Goal: Task Accomplishment & Management: Use online tool/utility

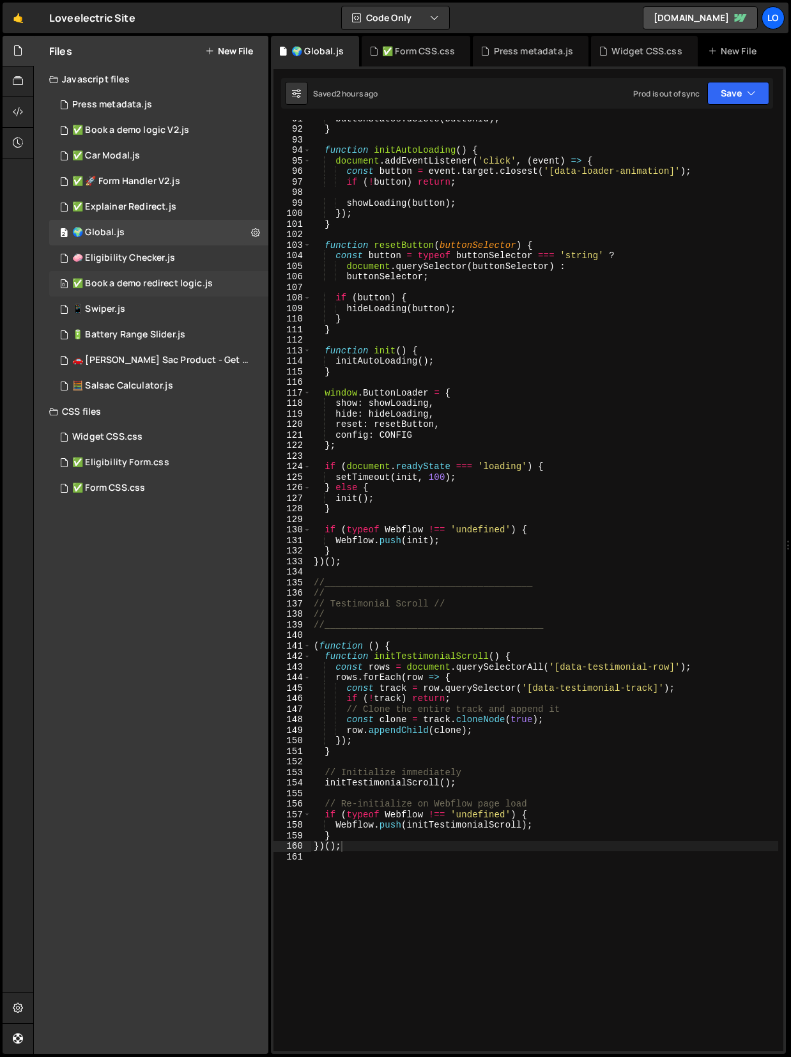
scroll to position [967, 0]
click at [176, 210] on div "1 ✅ Explainer Redirect.js 0" at bounding box center [158, 207] width 219 height 26
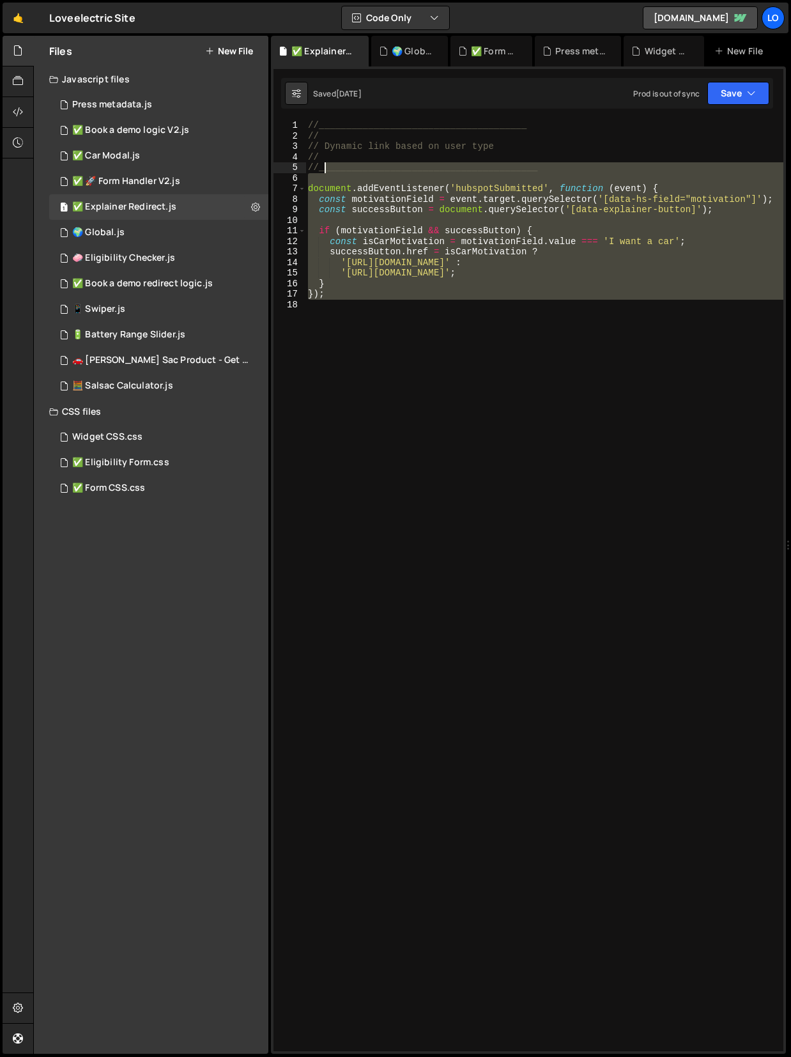
drag, startPoint x: 463, startPoint y: 331, endPoint x: 324, endPoint y: 172, distance: 211.1
click at [324, 172] on div "//______________________________________ // // Dynamic link based on user type …" at bounding box center [545, 596] width 478 height 953
type textarea "//________________________________________"
click at [387, 380] on div "//______________________________________ // // Dynamic link based on user type …" at bounding box center [545, 596] width 478 height 953
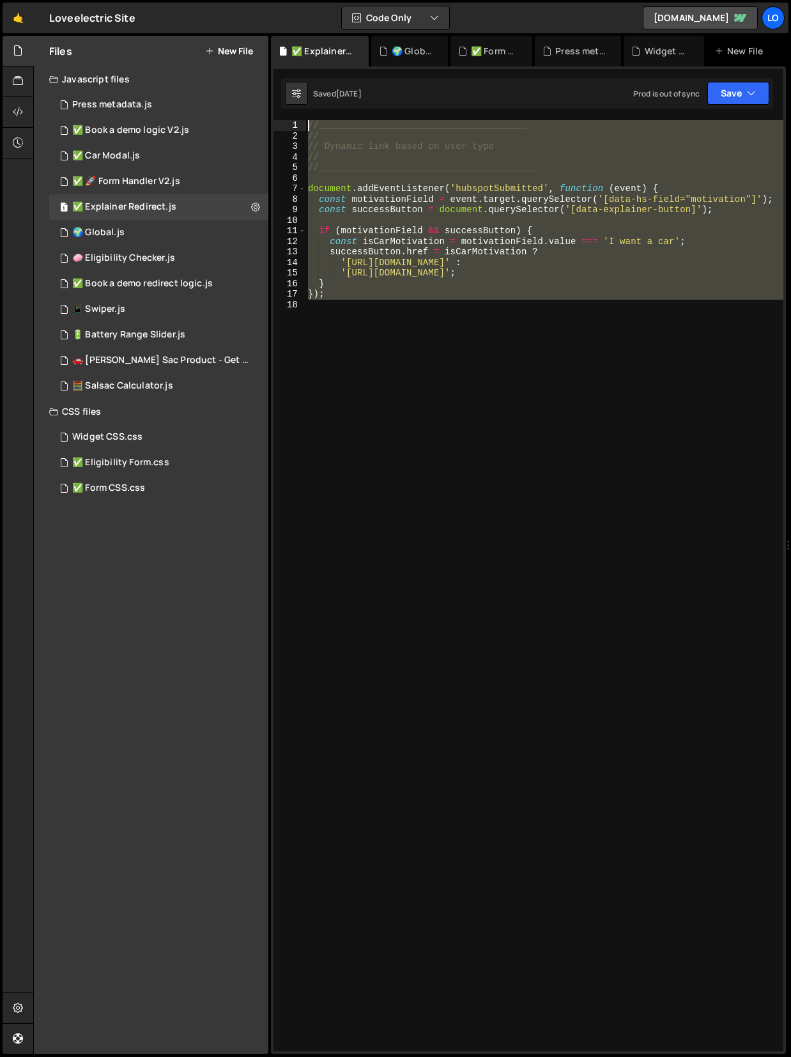
drag, startPoint x: 389, startPoint y: 311, endPoint x: 269, endPoint y: 24, distance: 310.9
click at [269, 24] on div "Hold on a sec... Are you certain you wish to leave this page? Any changes you'v…" at bounding box center [395, 528] width 791 height 1057
click at [419, 261] on div "//______________________________________ // // Dynamic link based on user type …" at bounding box center [545, 585] width 478 height 931
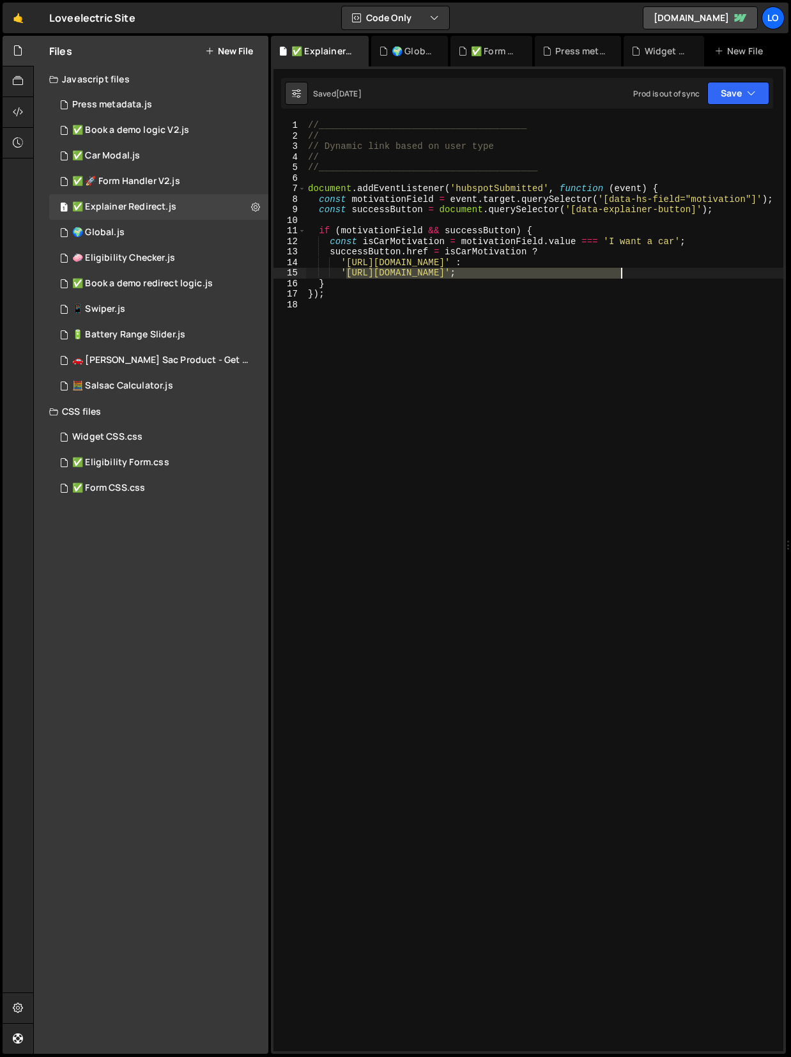
drag, startPoint x: 347, startPoint y: 275, endPoint x: 621, endPoint y: 268, distance: 274.4
click at [621, 268] on div "//______________________________________ // // Dynamic link based on user type …" at bounding box center [545, 596] width 478 height 953
paste textarea "[DOMAIN_NAME][URL]"
click at [346, 277] on div "//______________________________________ // // Dynamic link based on user type …" at bounding box center [545, 585] width 478 height 931
click at [618, 274] on div "//______________________________________ // // Dynamic link based on user type …" at bounding box center [545, 596] width 478 height 953
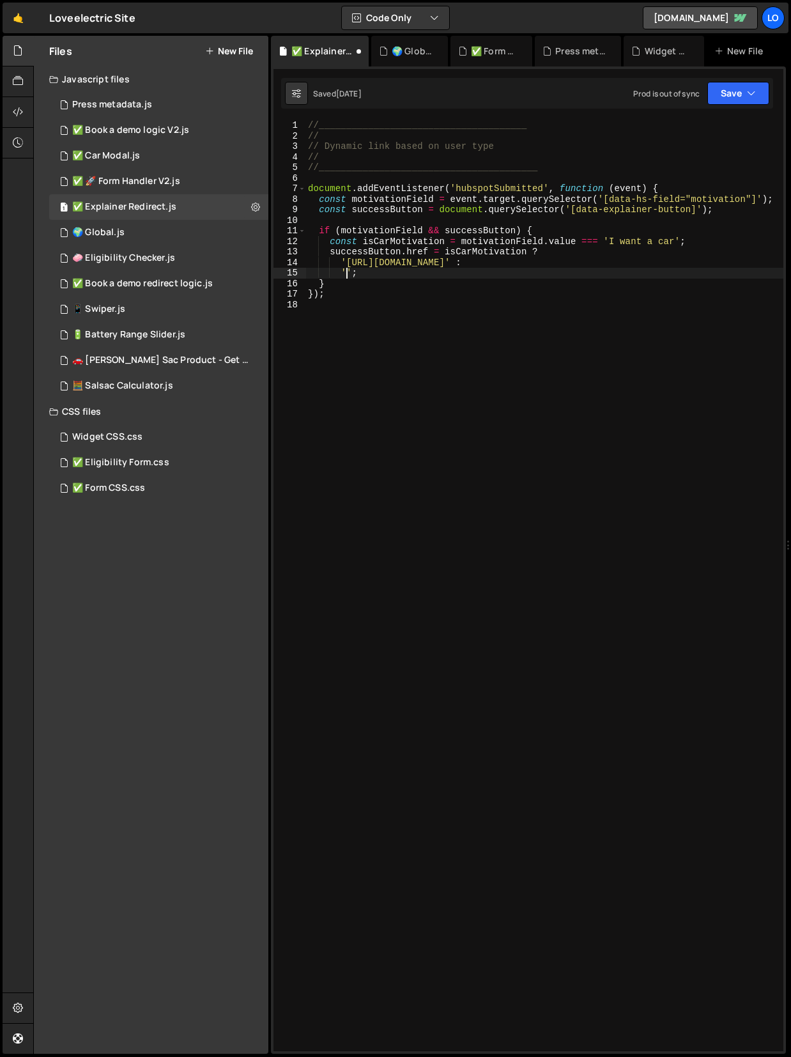
paste textarea "[URL][DOMAIN_NAME]"
type textarea "'[URL][DOMAIN_NAME]';"
click at [647, 385] on div "//______________________________________ // // Dynamic link based on user type …" at bounding box center [545, 596] width 478 height 953
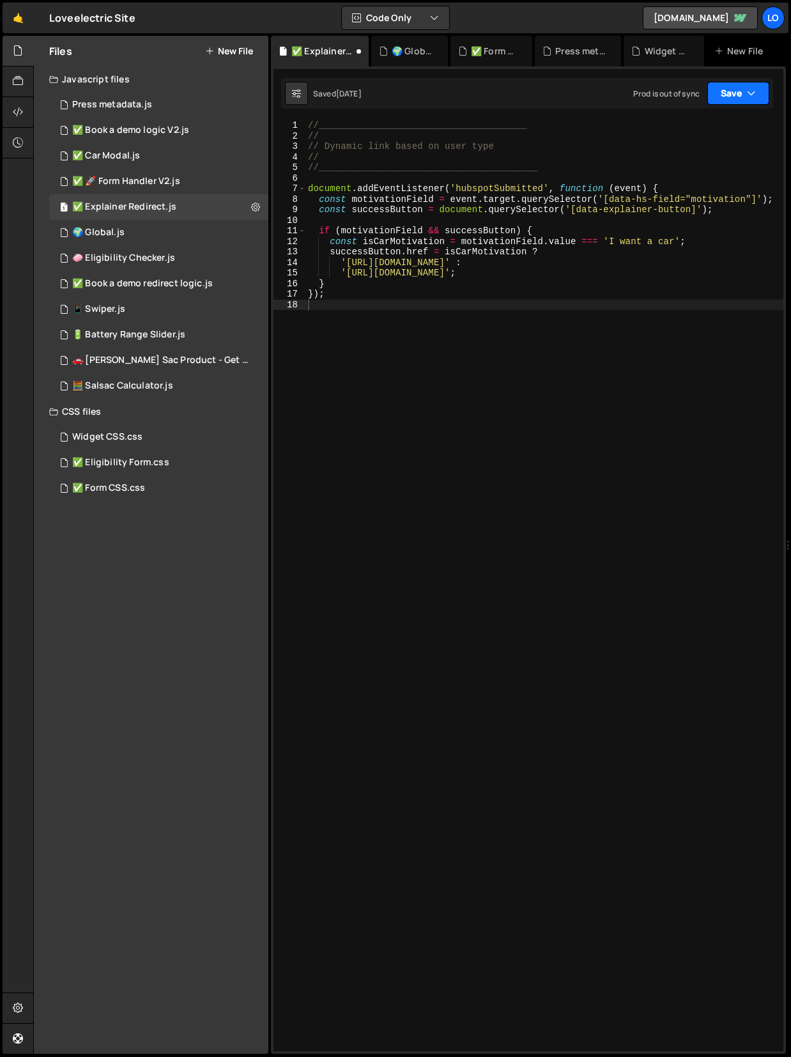
click at [726, 89] on button "Save" at bounding box center [739, 93] width 62 height 23
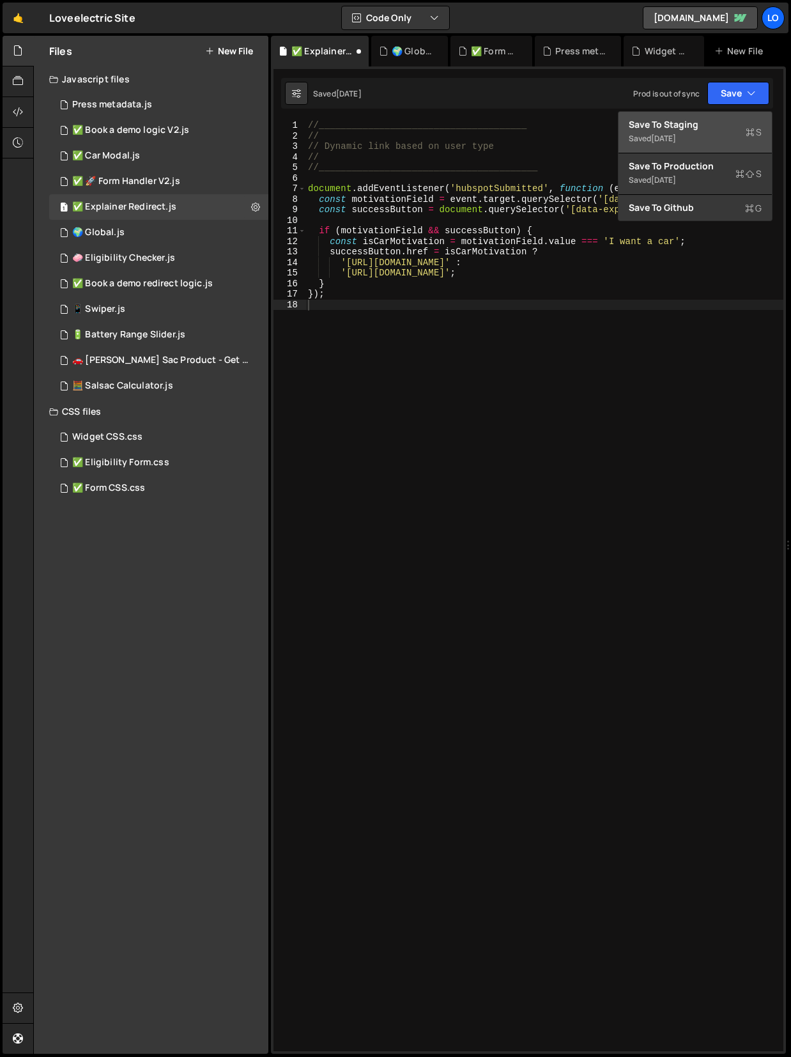
click at [682, 125] on div "Save to Staging S" at bounding box center [695, 124] width 133 height 13
